Goal: Task Accomplishment & Management: Manage account settings

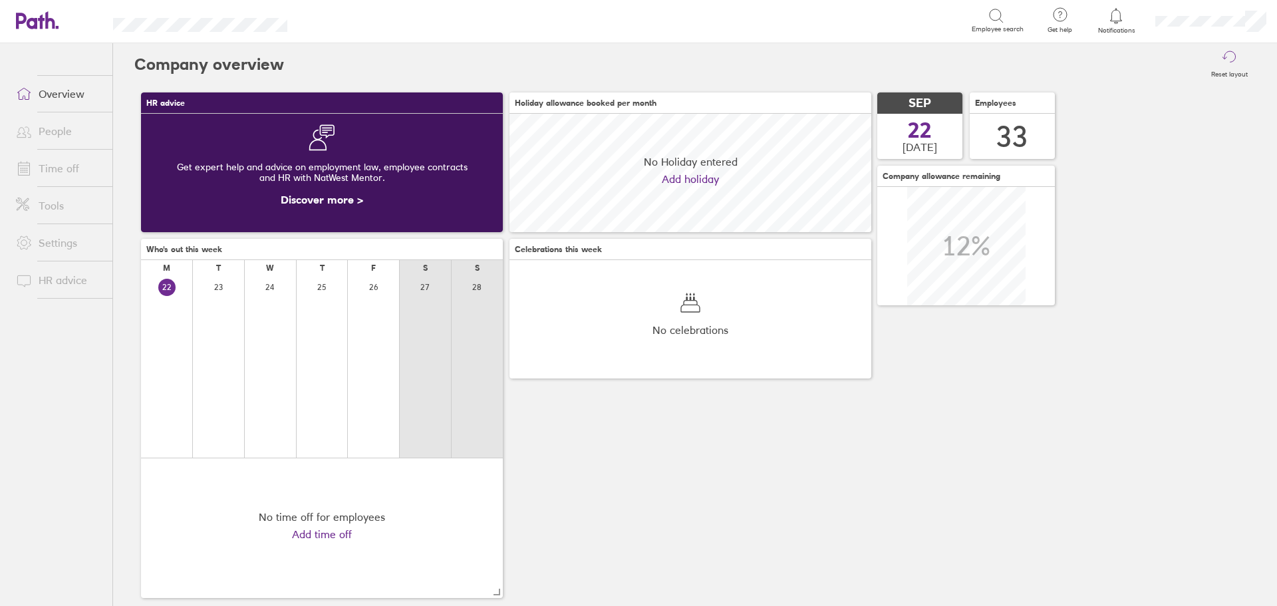
scroll to position [118, 362]
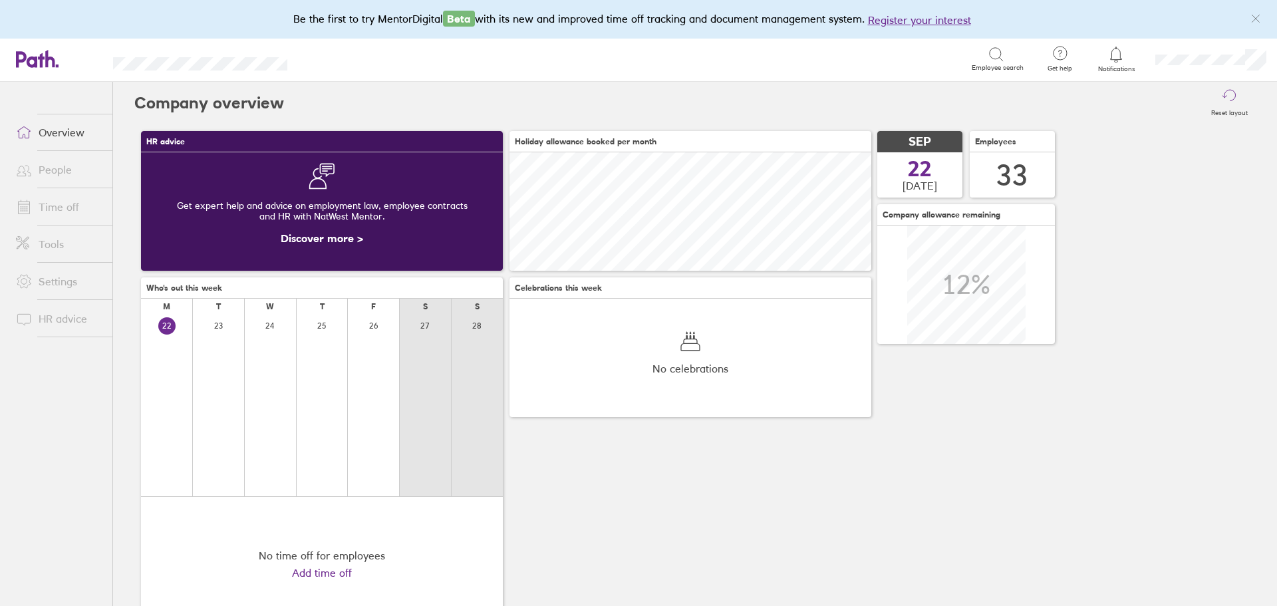
click at [69, 203] on link "Time off" at bounding box center [58, 206] width 107 height 27
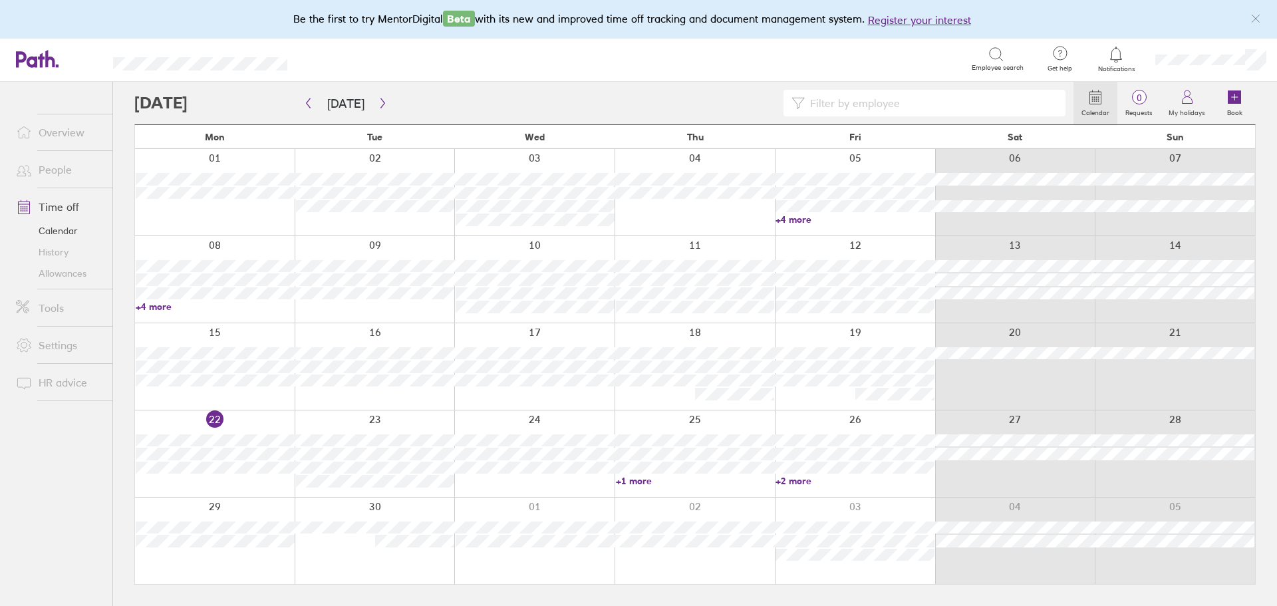
click at [533, 483] on div at bounding box center [534, 453] width 160 height 86
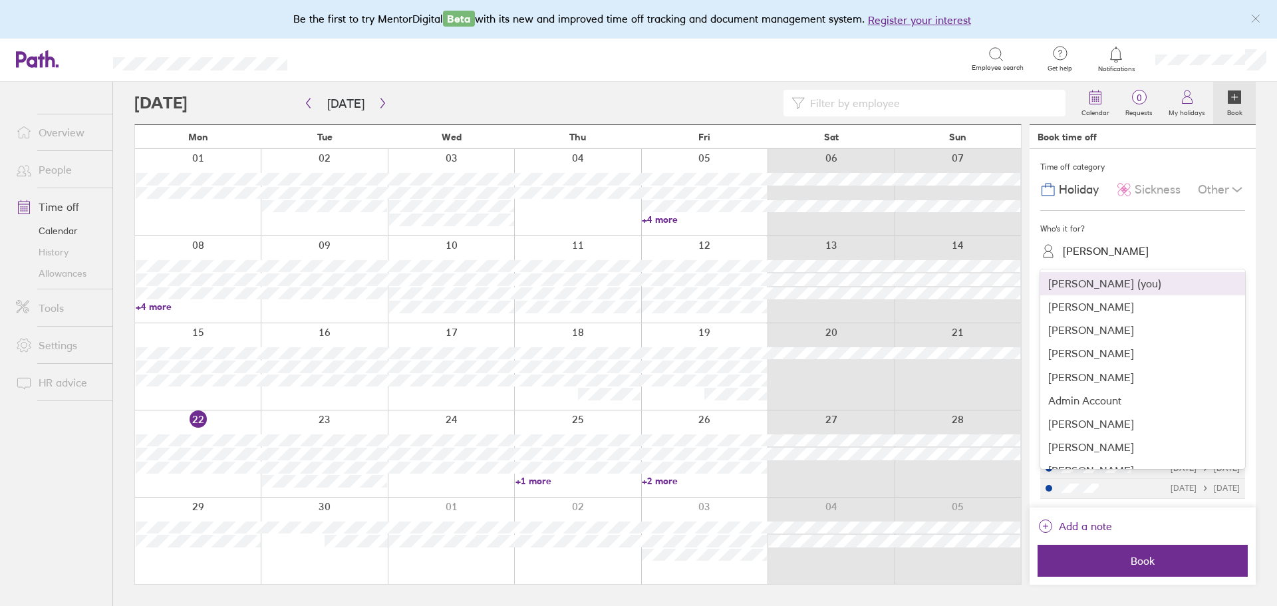
click at [1138, 243] on div "[PERSON_NAME]" at bounding box center [1150, 251] width 189 height 21
click at [1112, 286] on div "[PERSON_NAME] (you)" at bounding box center [1142, 283] width 205 height 23
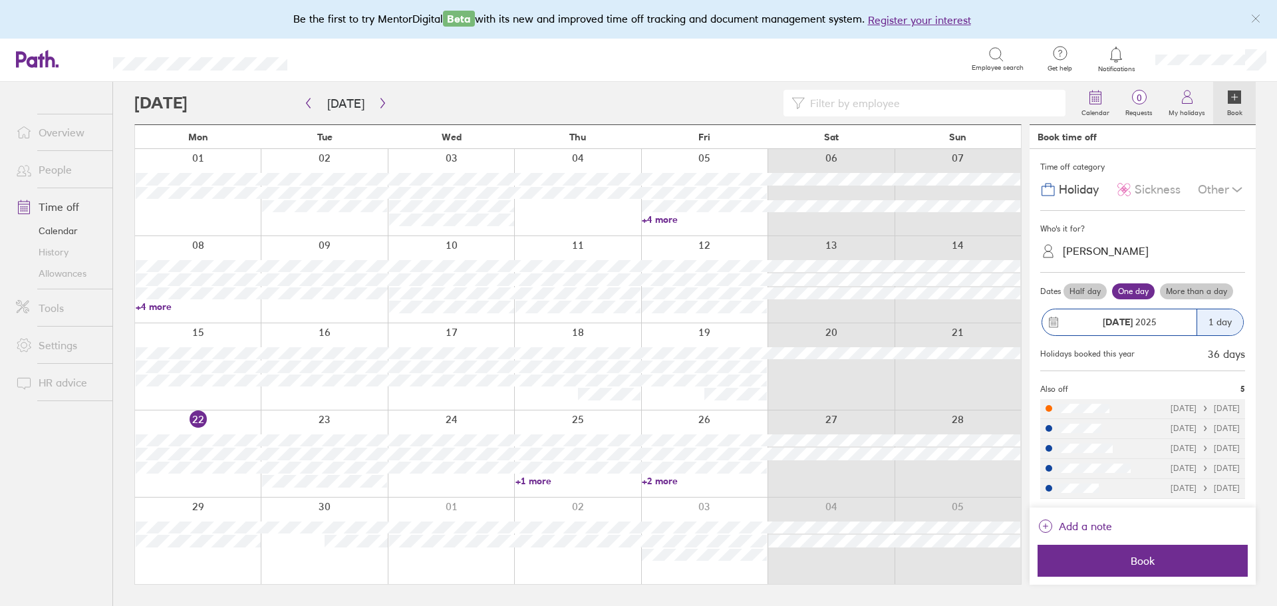
click at [1239, 193] on icon at bounding box center [1237, 190] width 16 height 16
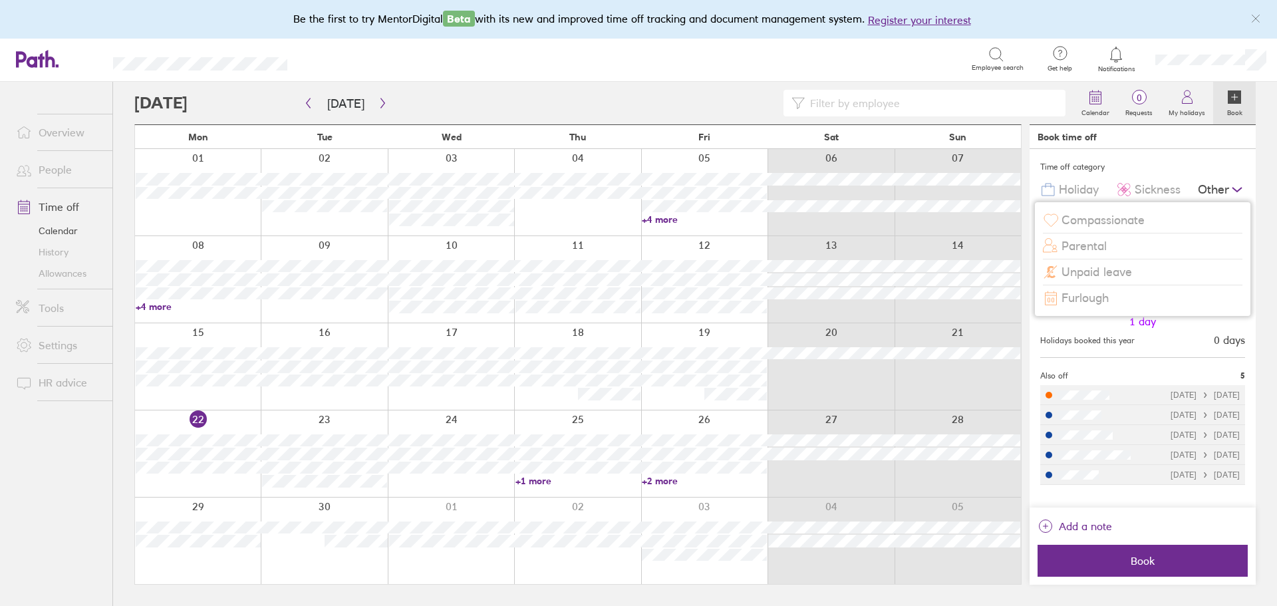
click at [1106, 220] on span "Compassionate" at bounding box center [1102, 220] width 83 height 14
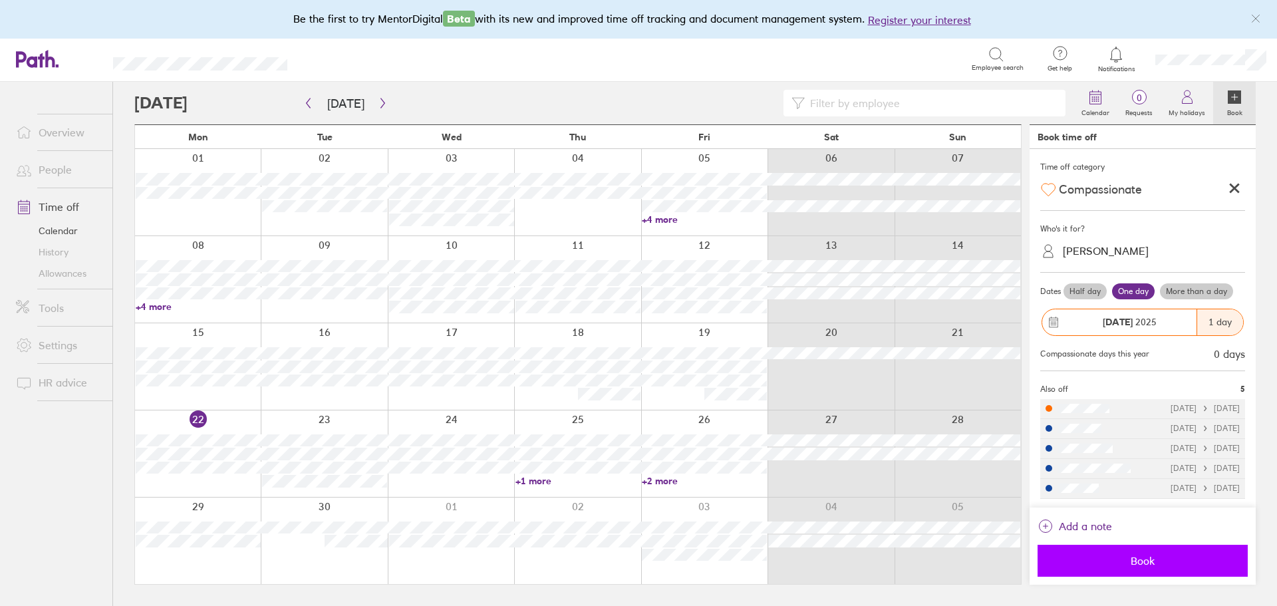
click at [1165, 566] on span "Book" at bounding box center [1142, 561] width 191 height 12
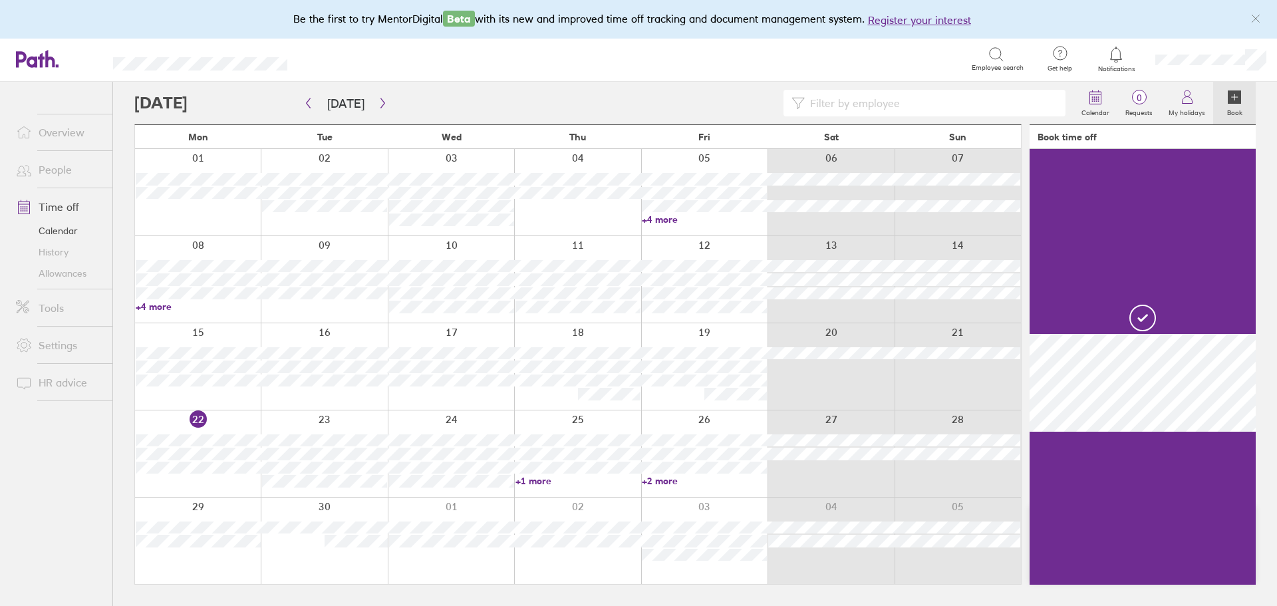
click at [442, 494] on div at bounding box center [451, 453] width 126 height 86
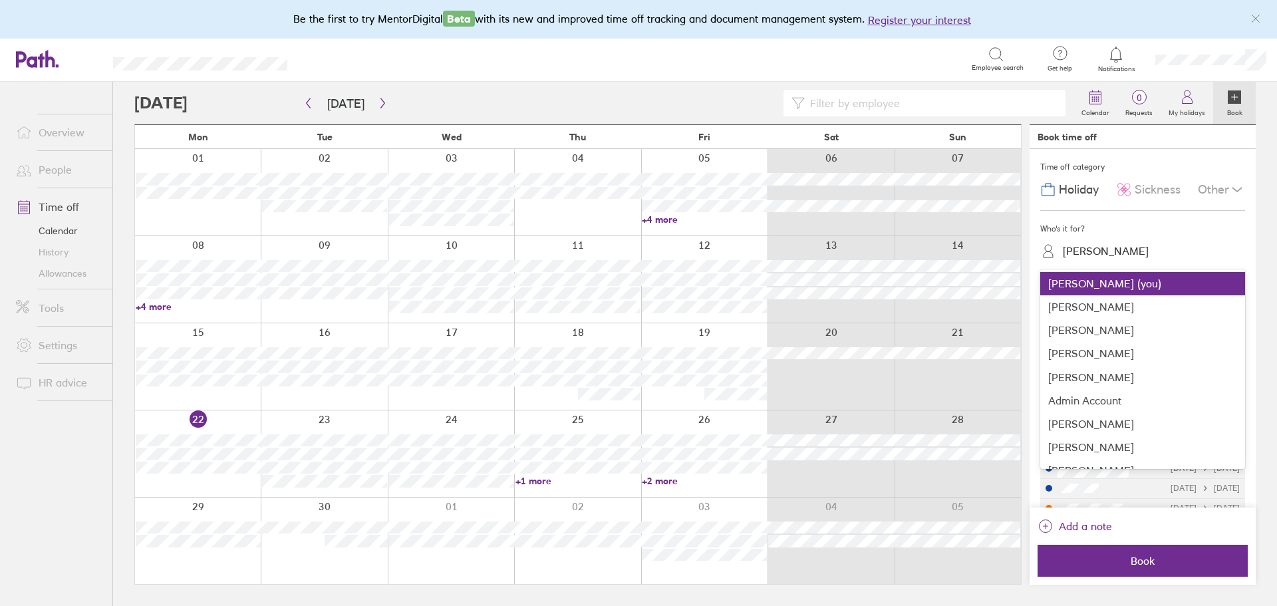
drag, startPoint x: 1154, startPoint y: 245, endPoint x: 1003, endPoint y: 249, distance: 150.3
click at [1003, 249] on main "[DATE] [DATE] Mon Tue Wed Thu Fri Sat Sun 01 02 03 04 05 06 07 +4 more 08 09 10…" at bounding box center [694, 344] width 1121 height 524
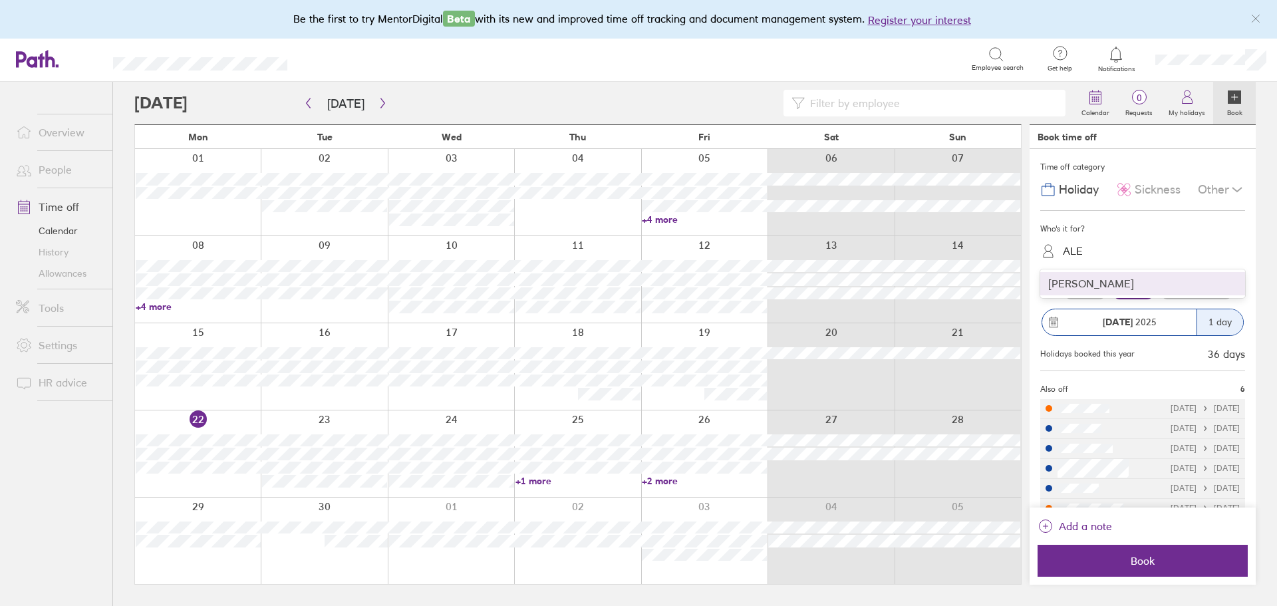
type input "[PERSON_NAME]"
click at [1109, 282] on div "[PERSON_NAME]" at bounding box center [1142, 283] width 205 height 23
click at [1198, 188] on div "Other" at bounding box center [1221, 189] width 47 height 25
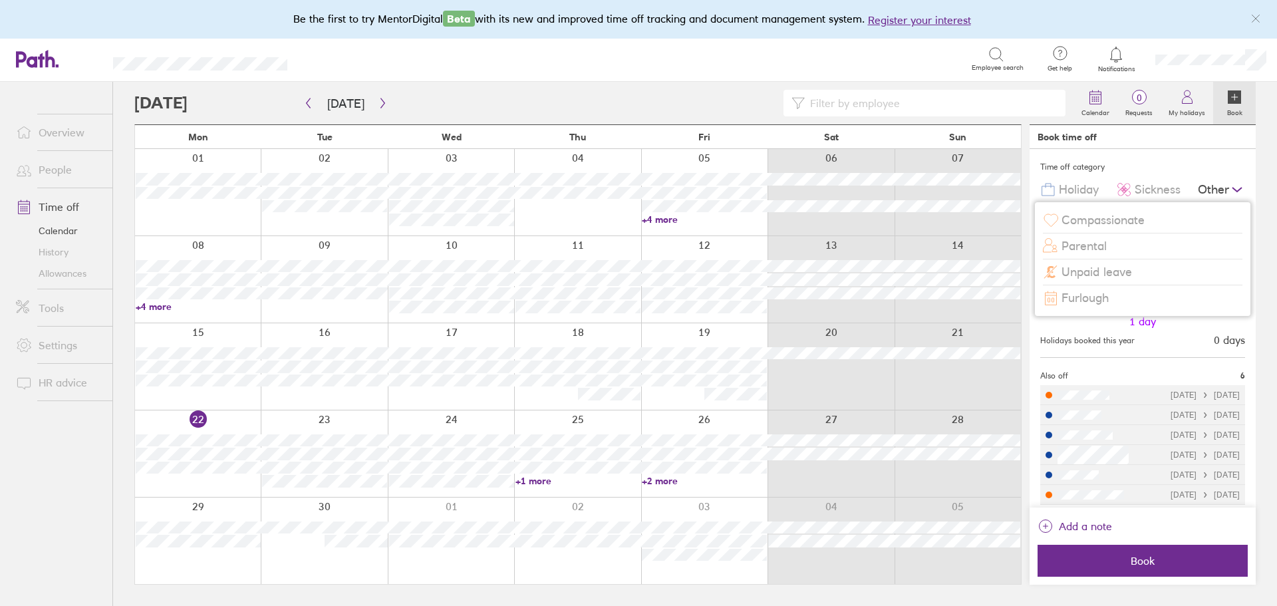
click at [1090, 220] on span "Compassionate" at bounding box center [1102, 220] width 83 height 14
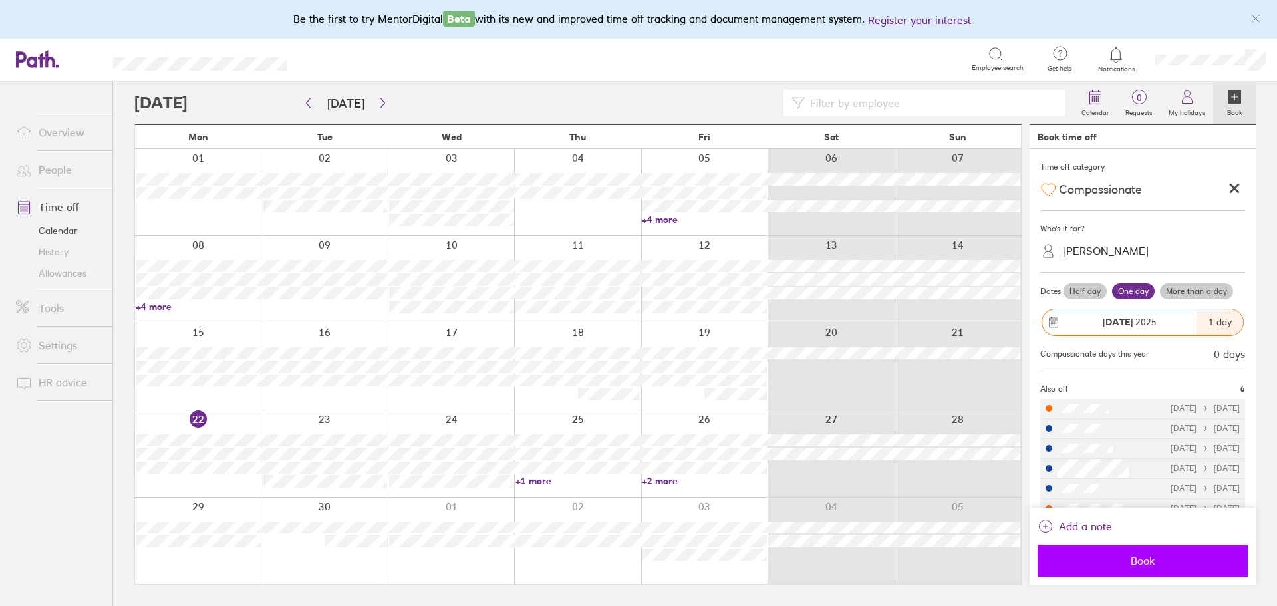
click at [1114, 556] on span "Book" at bounding box center [1142, 561] width 191 height 12
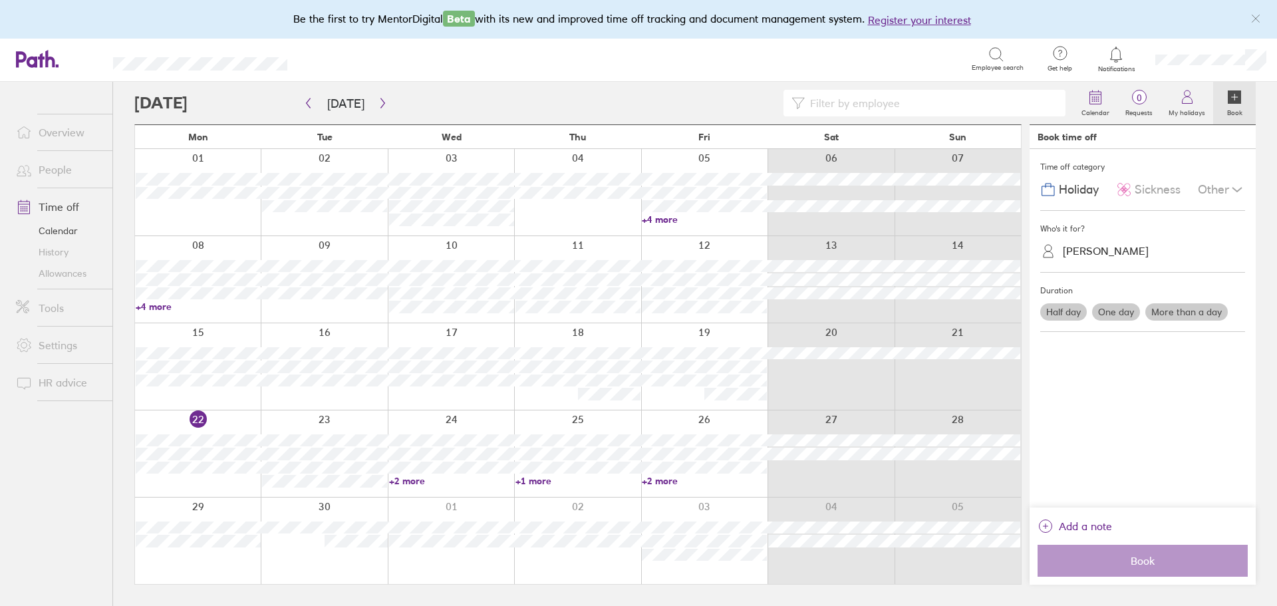
click at [655, 477] on link "+2 more" at bounding box center [704, 481] width 125 height 12
click at [547, 481] on link "+1 more" at bounding box center [577, 481] width 125 height 12
click at [378, 103] on icon "button" at bounding box center [383, 103] width 10 height 11
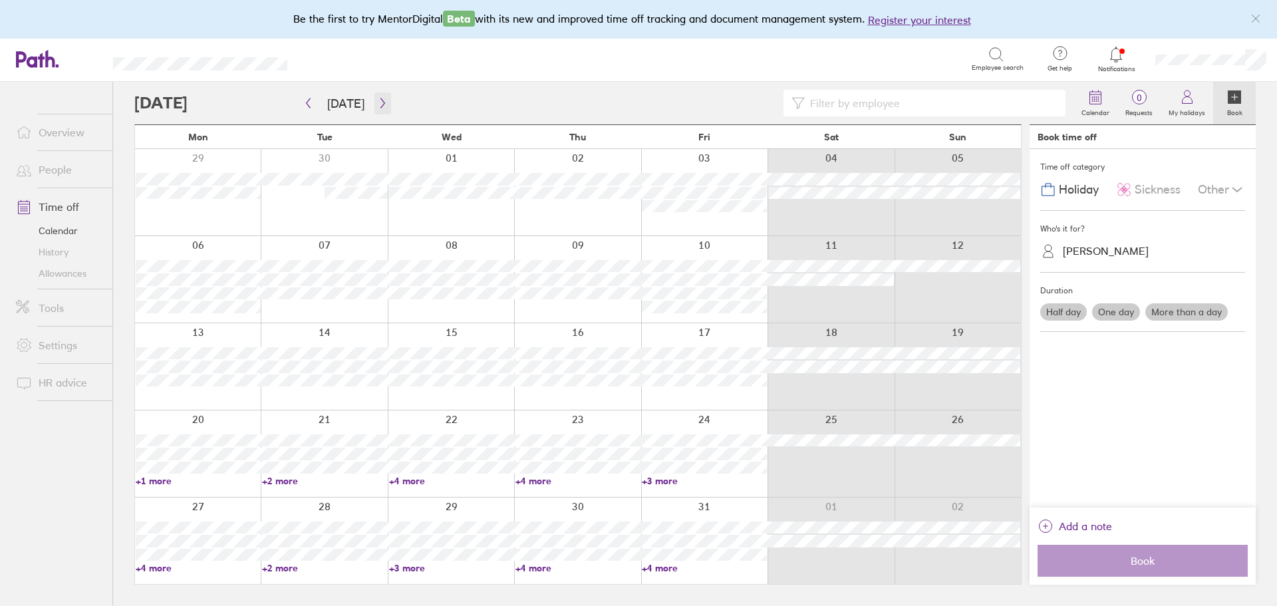
click at [378, 106] on icon "button" at bounding box center [383, 103] width 10 height 11
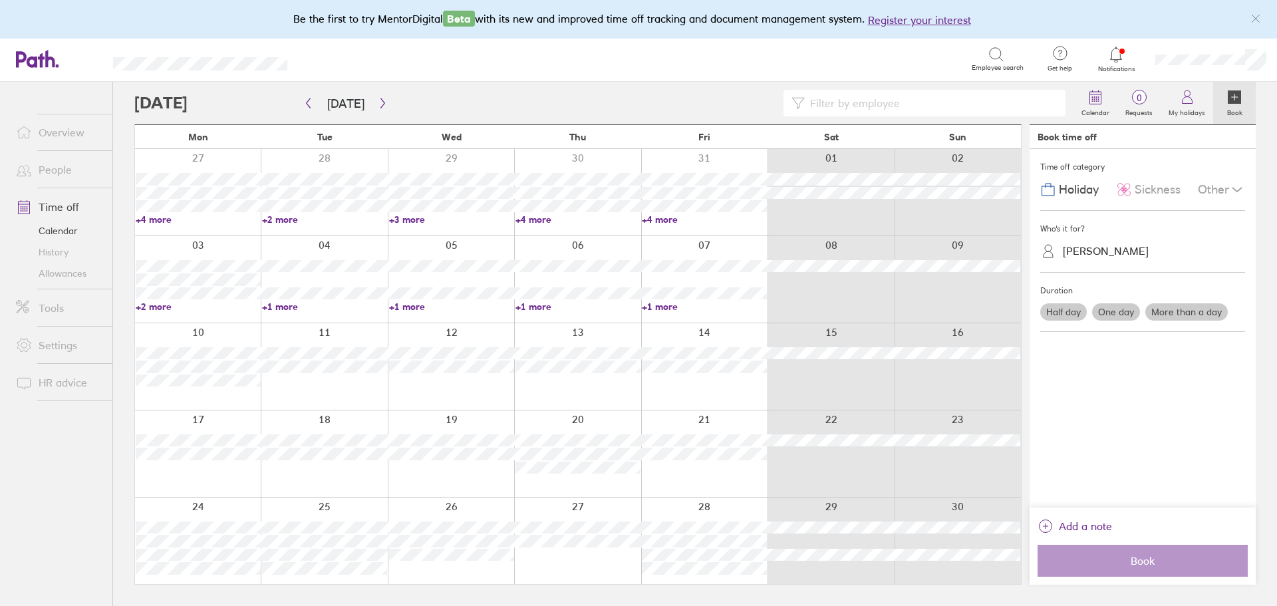
click at [157, 308] on link "+2 more" at bounding box center [198, 307] width 125 height 12
click at [287, 313] on div "[DATE]" at bounding box center [198, 319] width 188 height 15
click at [284, 307] on link "+1 more" at bounding box center [324, 307] width 125 height 12
click at [287, 303] on link "+1 more" at bounding box center [324, 307] width 125 height 12
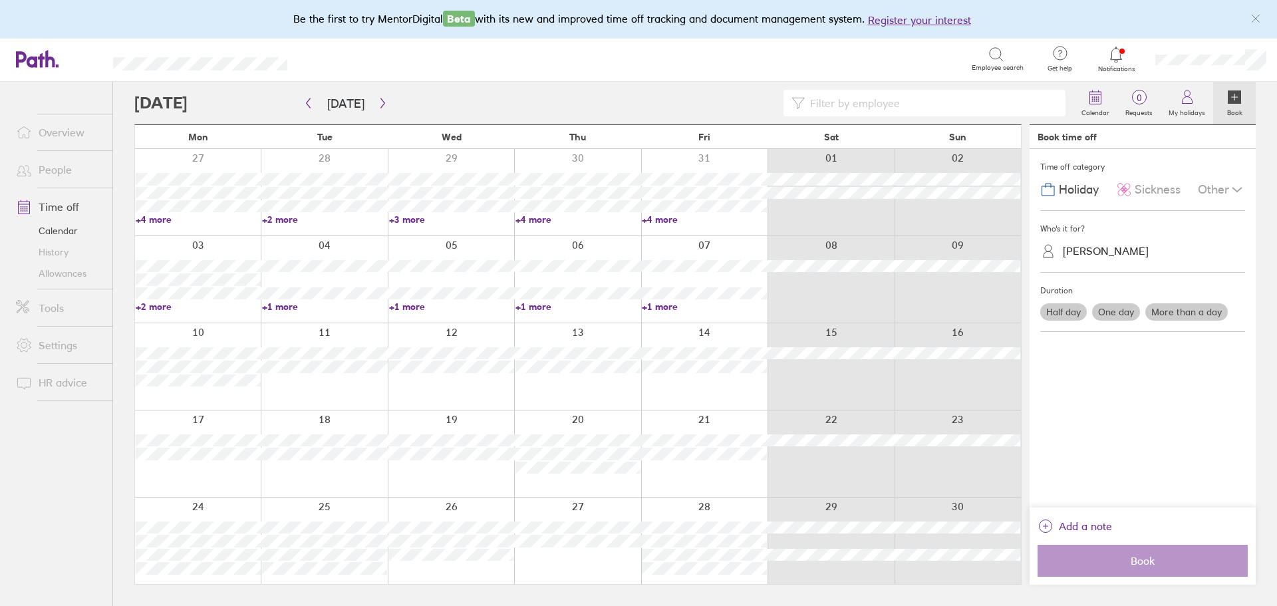
click at [155, 307] on link "+2 more" at bounding box center [198, 307] width 125 height 12
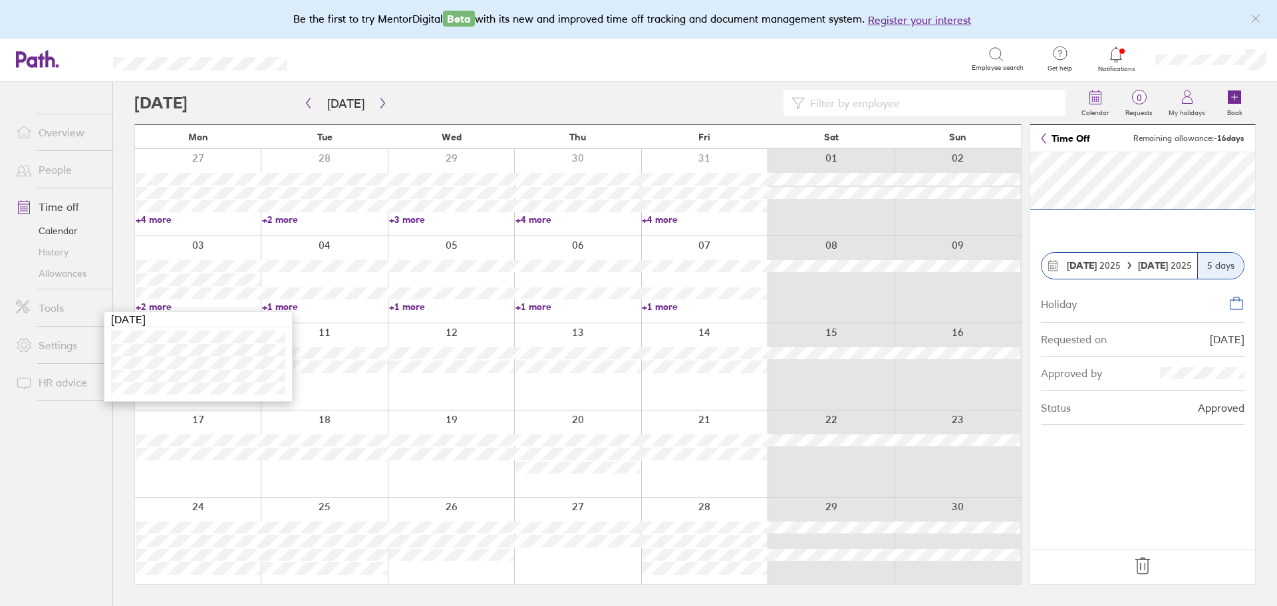
click at [1140, 560] on icon at bounding box center [1142, 565] width 21 height 21
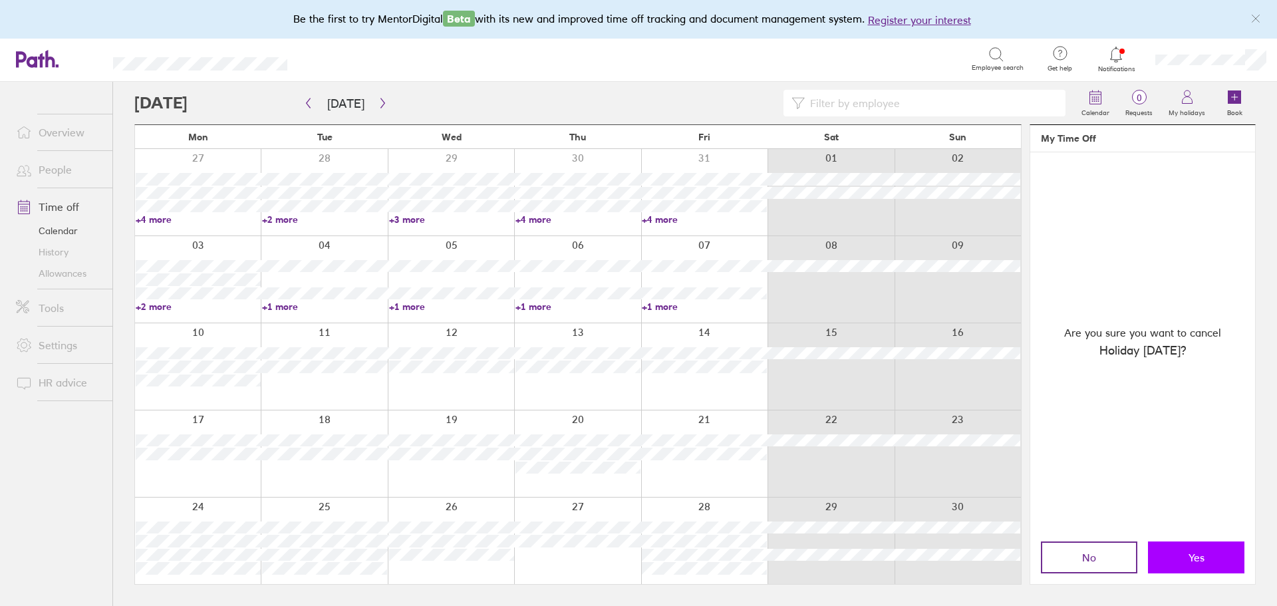
click at [1200, 550] on button "Yes" at bounding box center [1196, 557] width 96 height 32
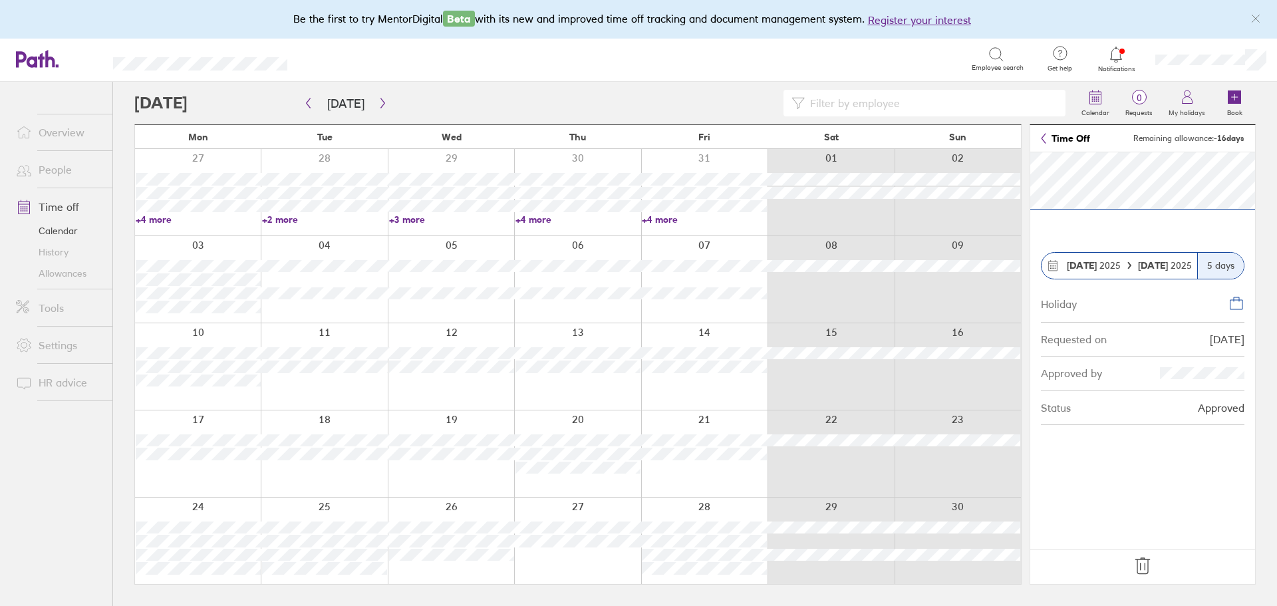
click at [1134, 561] on icon at bounding box center [1142, 565] width 21 height 21
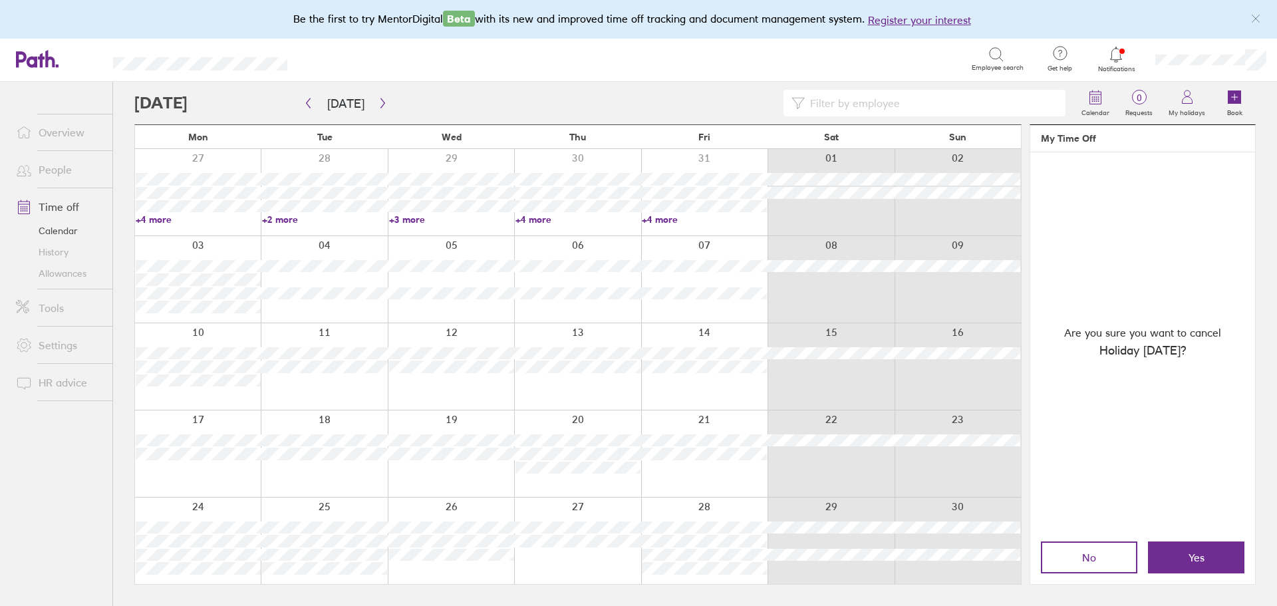
click at [1215, 574] on div "No Yes" at bounding box center [1142, 557] width 225 height 53
drag, startPoint x: 1214, startPoint y: 561, endPoint x: 364, endPoint y: 487, distance: 853.0
click at [1213, 561] on button "Yes" at bounding box center [1196, 557] width 96 height 32
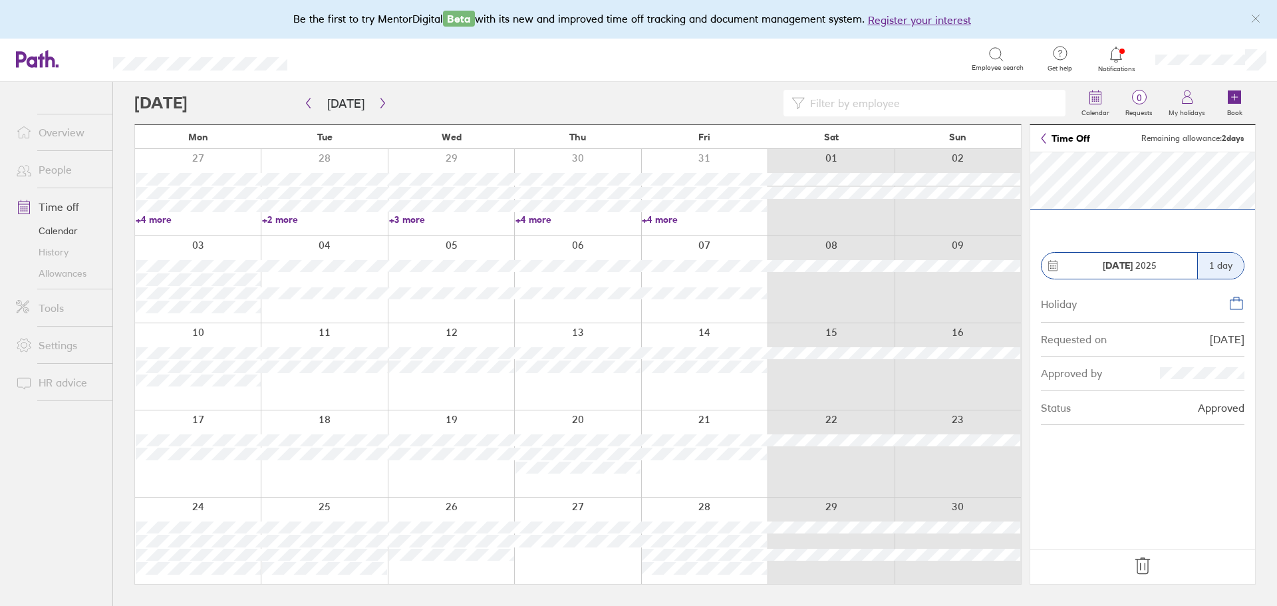
click at [1146, 564] on icon at bounding box center [1142, 565] width 21 height 21
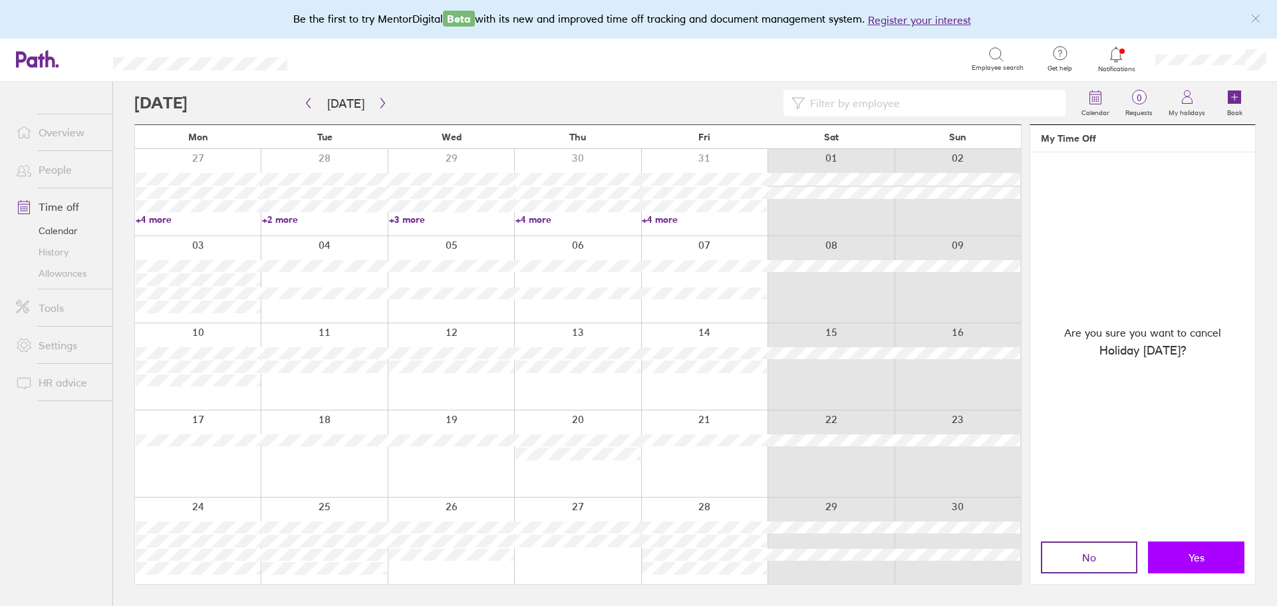
click at [1199, 558] on span "Yes" at bounding box center [1196, 557] width 16 height 12
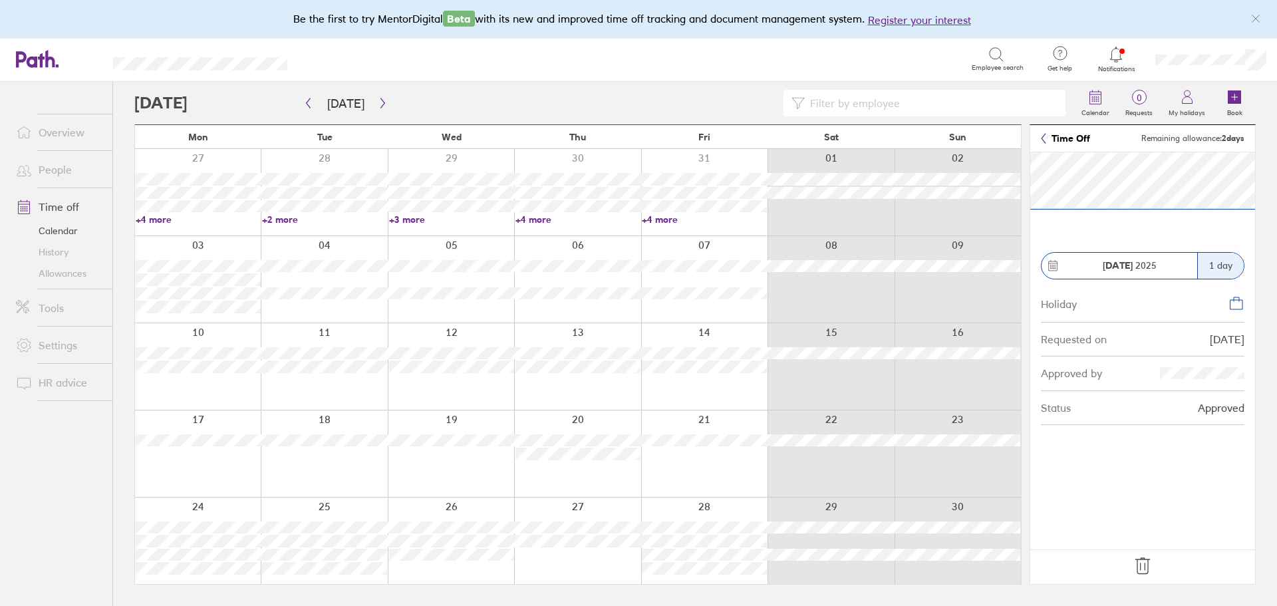
click at [1134, 571] on icon at bounding box center [1142, 565] width 21 height 21
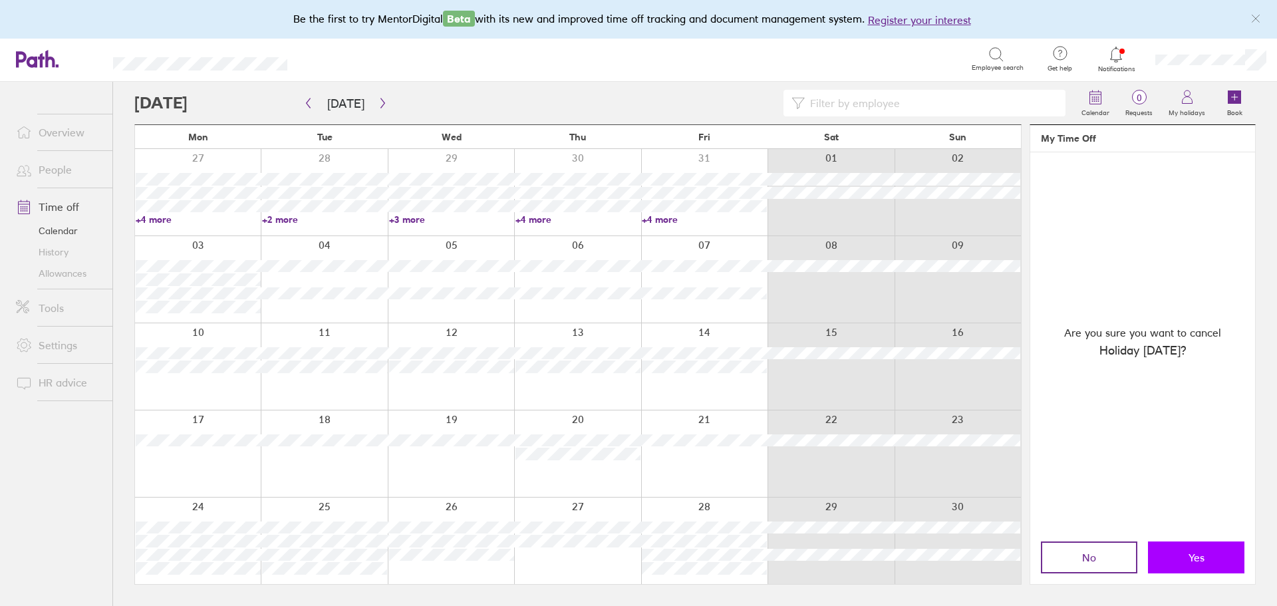
click at [1196, 557] on span "Yes" at bounding box center [1196, 557] width 16 height 12
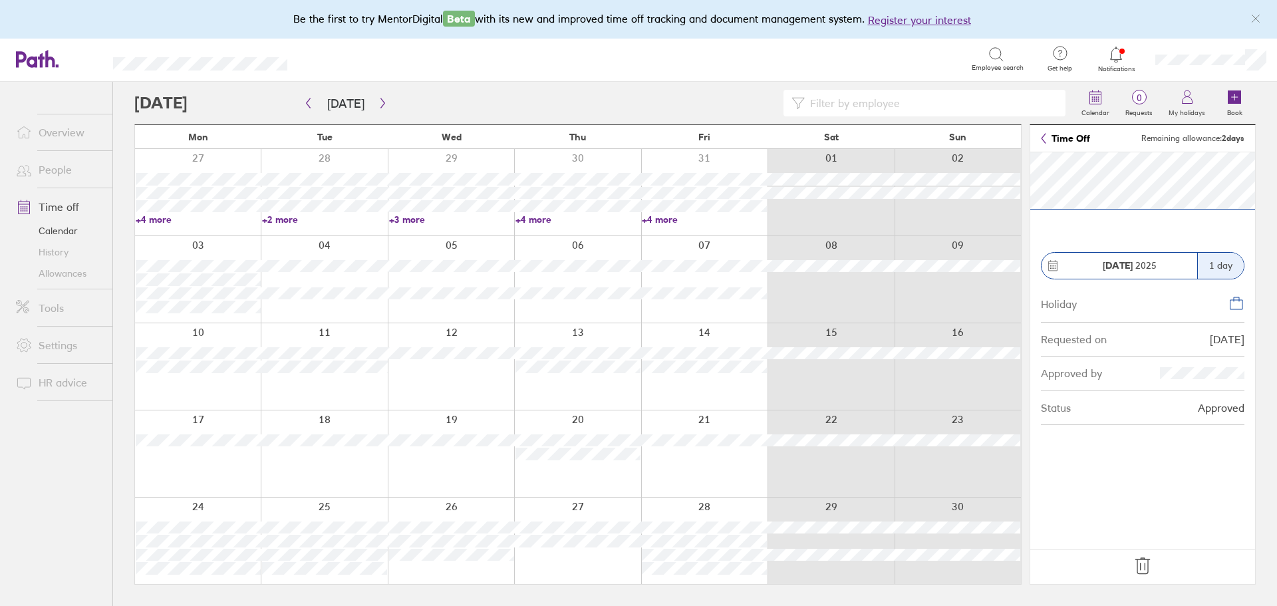
click at [1144, 572] on icon at bounding box center [1142, 565] width 21 height 21
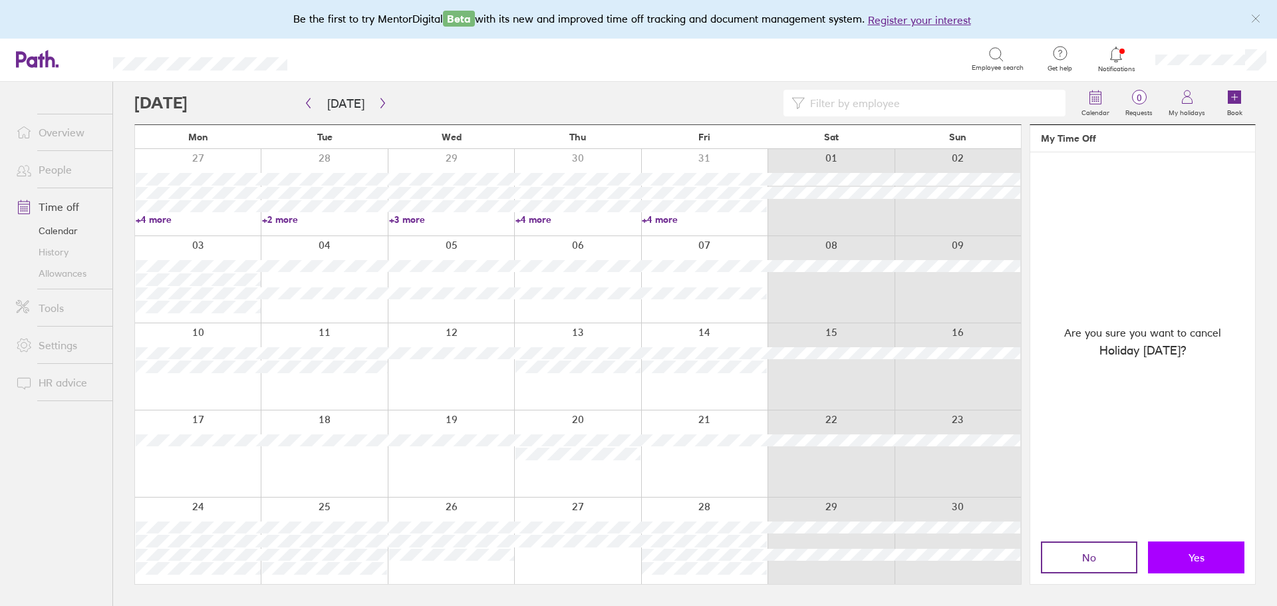
click at [1189, 553] on span "Yes" at bounding box center [1196, 557] width 16 height 12
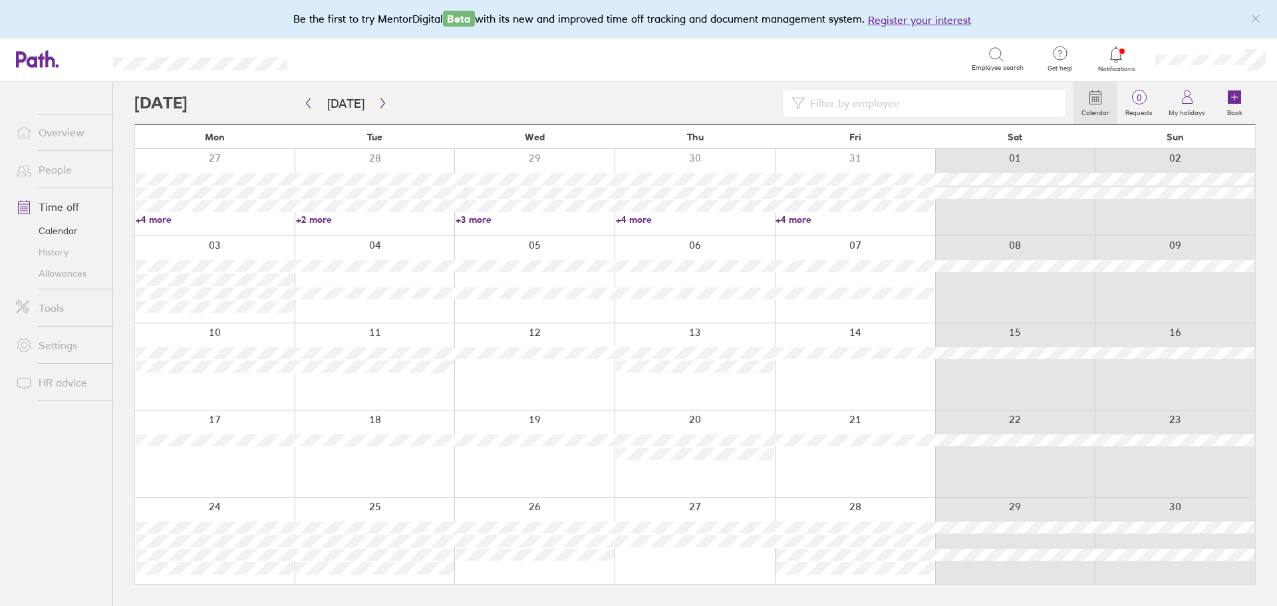
click at [148, 223] on div "27 28 29 30 31 01 02 +4 more +2 more +3 more +4 more +4 more" at bounding box center [695, 192] width 1120 height 86
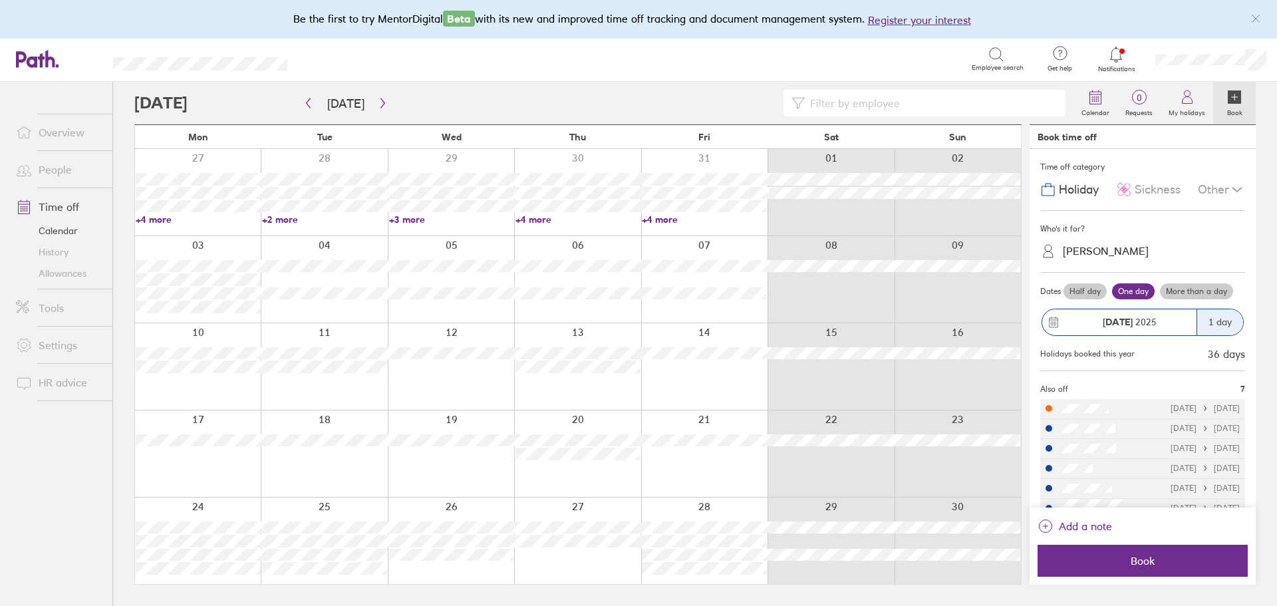
click at [152, 221] on link "+4 more" at bounding box center [198, 219] width 125 height 12
click at [294, 221] on link "+2 more" at bounding box center [324, 219] width 125 height 12
click at [286, 218] on link "+2 more" at bounding box center [324, 219] width 125 height 12
click at [660, 218] on link "+4 more" at bounding box center [704, 219] width 125 height 12
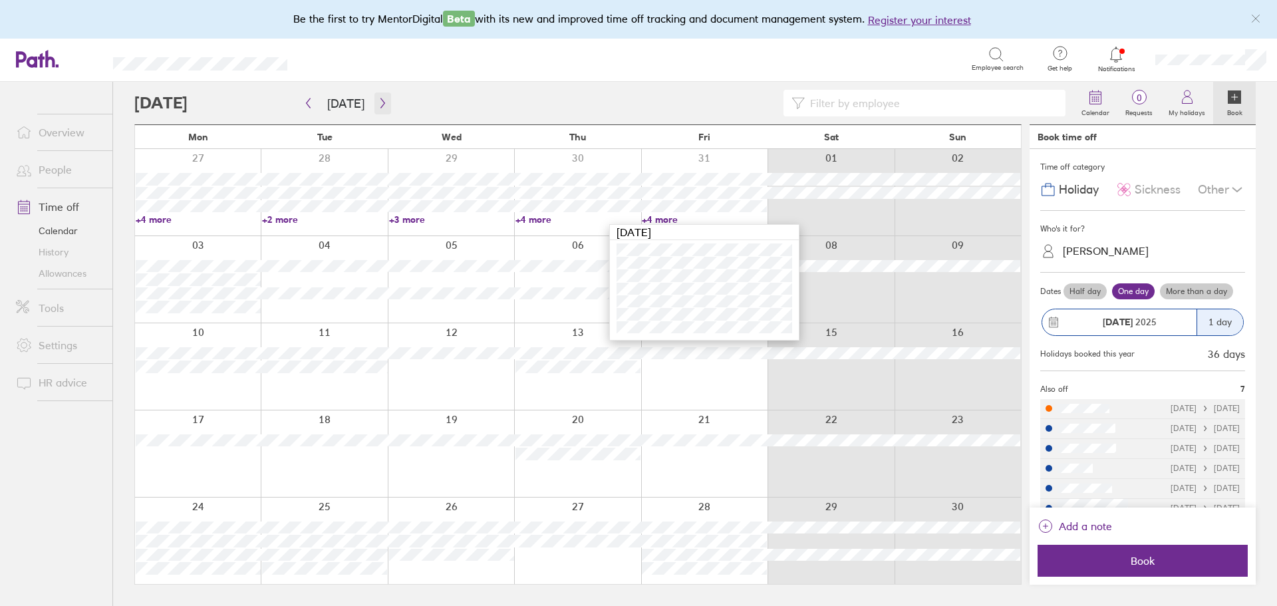
click at [379, 98] on icon "button" at bounding box center [383, 103] width 10 height 11
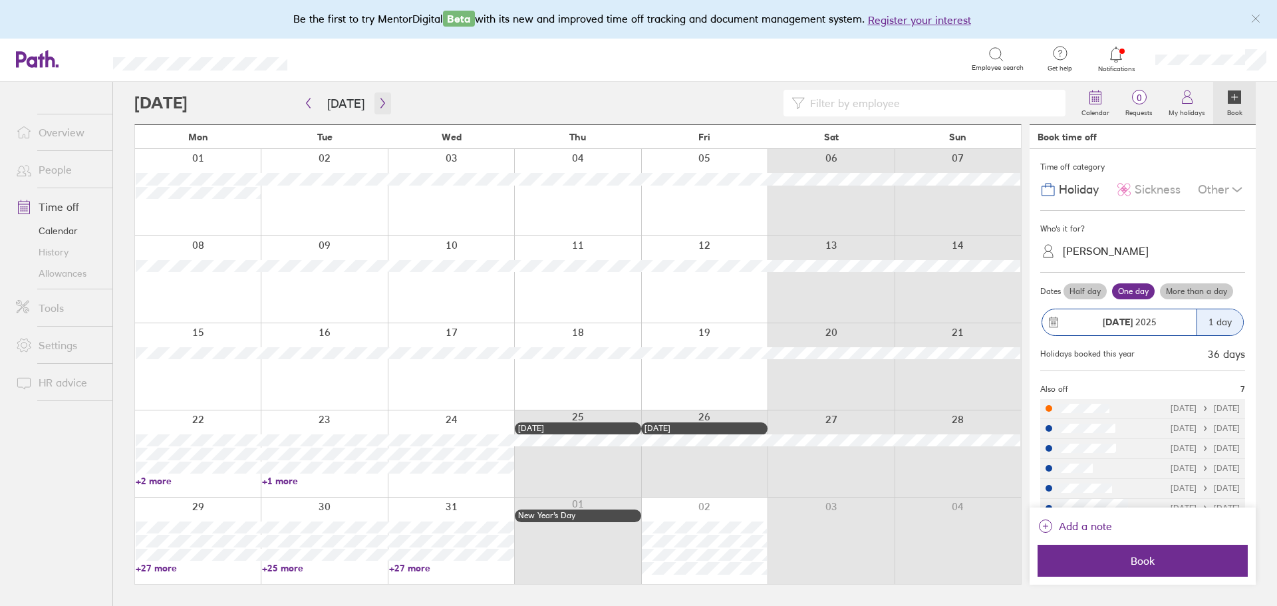
click at [378, 104] on icon "button" at bounding box center [383, 103] width 10 height 11
